Goal: Download file/media

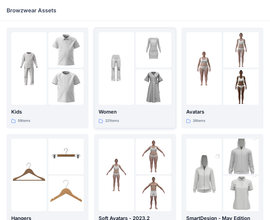
click at [156, 84] on img at bounding box center [153, 86] width 35 height 35
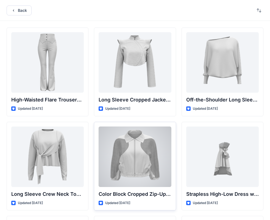
click at [140, 161] on div at bounding box center [135, 156] width 73 height 60
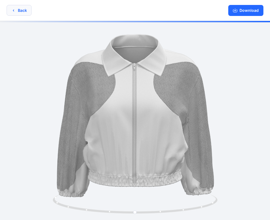
click at [23, 12] on button "Back" at bounding box center [19, 10] width 25 height 11
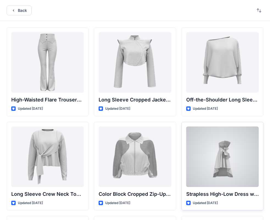
click at [240, 159] on div at bounding box center [222, 156] width 73 height 60
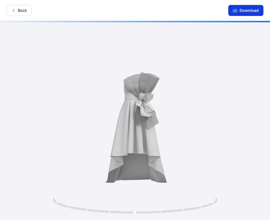
click at [241, 12] on button "Download" at bounding box center [245, 10] width 35 height 11
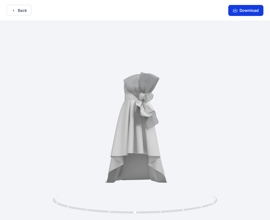
click at [240, 11] on button "Download" at bounding box center [245, 10] width 35 height 11
